Goal: Transaction & Acquisition: Subscribe to service/newsletter

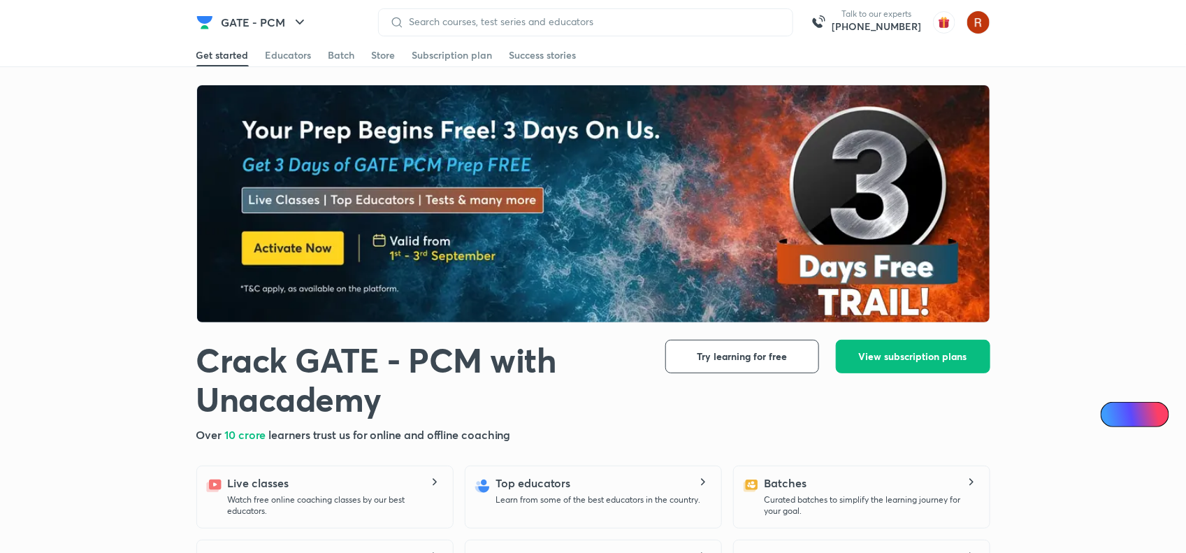
click at [495, 258] on img at bounding box center [594, 204] width 794 height 238
click at [531, 281] on img at bounding box center [594, 204] width 794 height 238
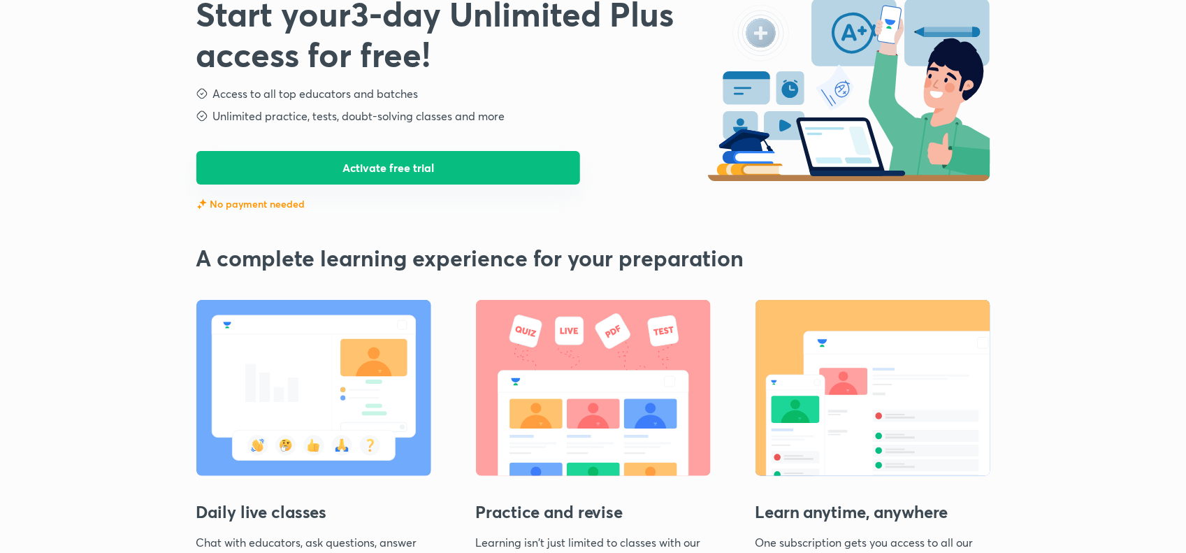
click at [444, 171] on button "Activate free trial" at bounding box center [388, 168] width 384 height 34
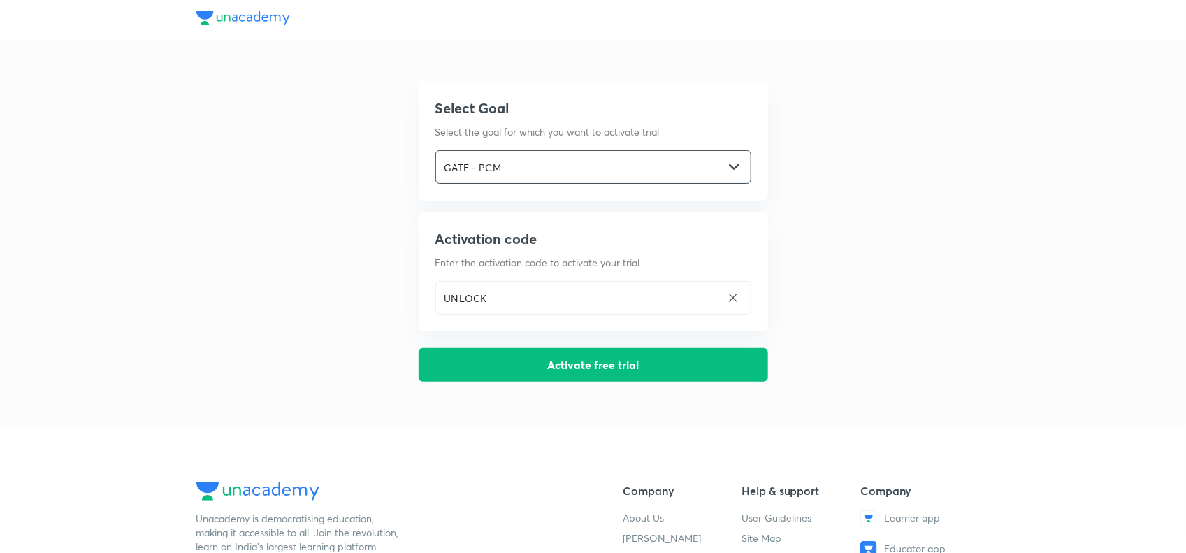
click at [531, 159] on input "GATE - PCM" at bounding box center [580, 167] width 288 height 29
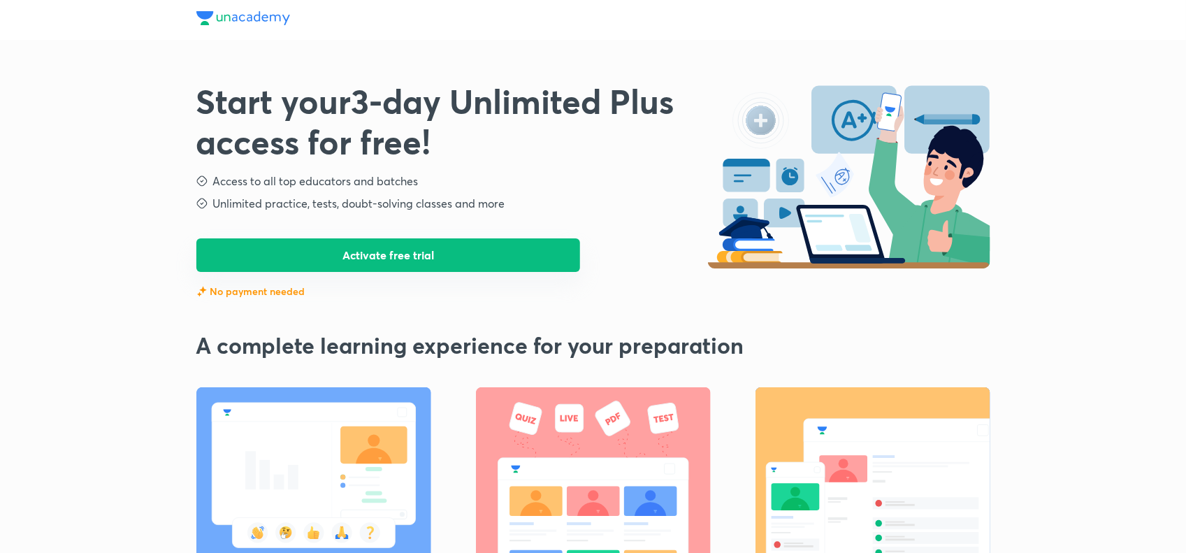
click at [413, 259] on button "Activate free trial" at bounding box center [388, 255] width 384 height 34
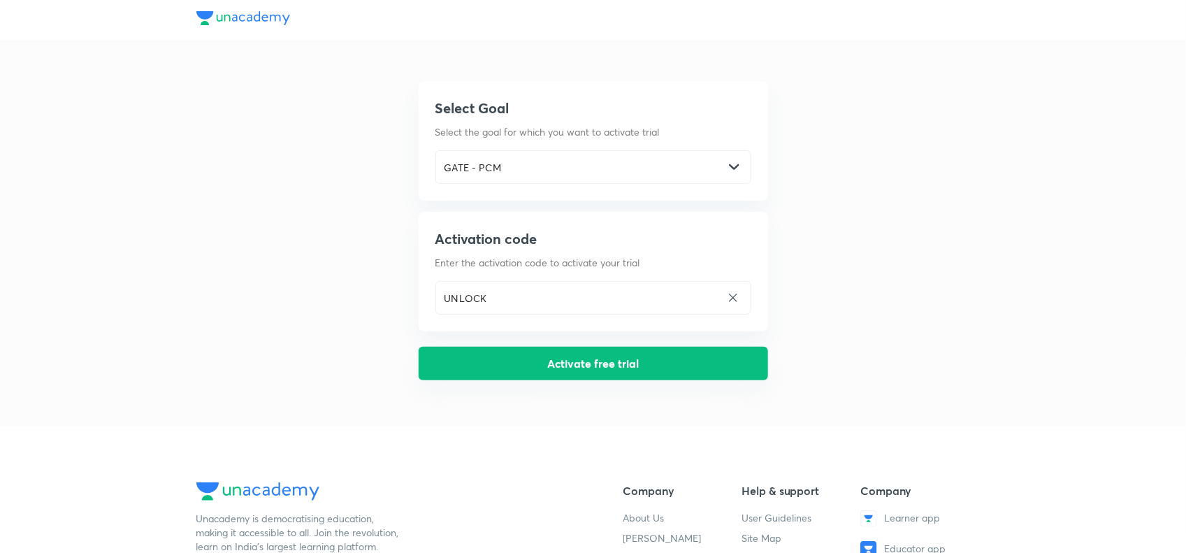
click at [574, 360] on button "Activate free trial" at bounding box center [592, 364] width 349 height 34
